Goal: Information Seeking & Learning: Find specific fact

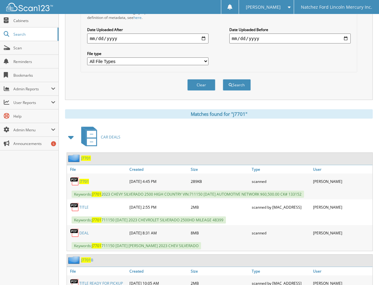
scroll to position [249, 0]
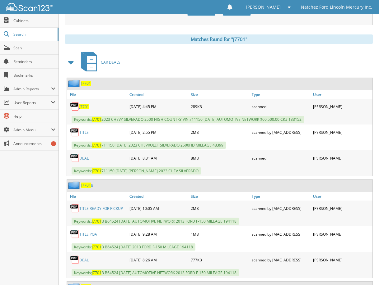
click at [84, 158] on link "DEAL" at bounding box center [83, 158] width 9 height 5
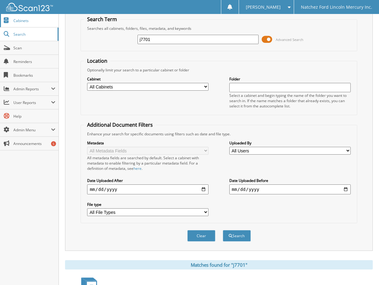
scroll to position [0, 0]
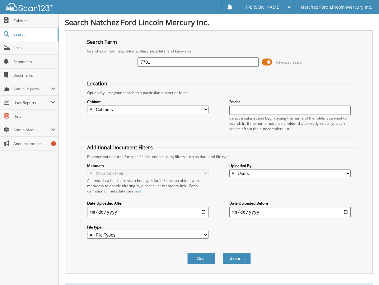
drag, startPoint x: 171, startPoint y: 63, endPoint x: 115, endPoint y: 62, distance: 56.0
click at [115, 62] on div "j7701 Advanced Search" at bounding box center [218, 62] width 269 height 17
type input "d76835"
click at [223, 253] on button "Search" at bounding box center [237, 259] width 28 height 12
drag, startPoint x: 167, startPoint y: 63, endPoint x: 125, endPoint y: 69, distance: 42.4
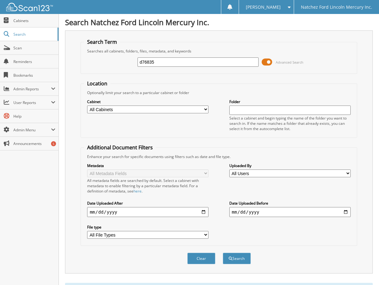
click at [125, 69] on div "d76835 Advanced Search" at bounding box center [218, 62] width 269 height 17
type input "175253"
click at [223, 253] on button "Search" at bounding box center [237, 259] width 28 height 12
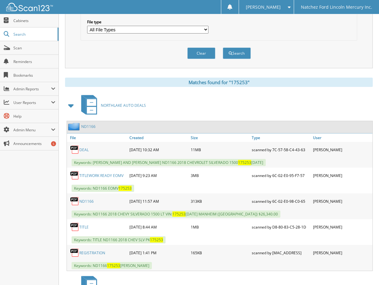
scroll to position [218, 0]
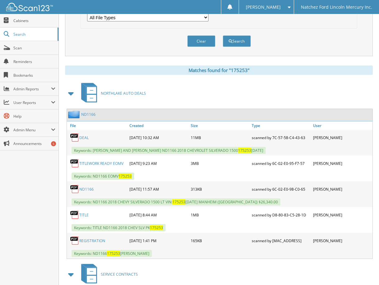
click at [85, 139] on link "DEAL" at bounding box center [83, 137] width 9 height 5
